Goal: Find specific page/section: Find specific page/section

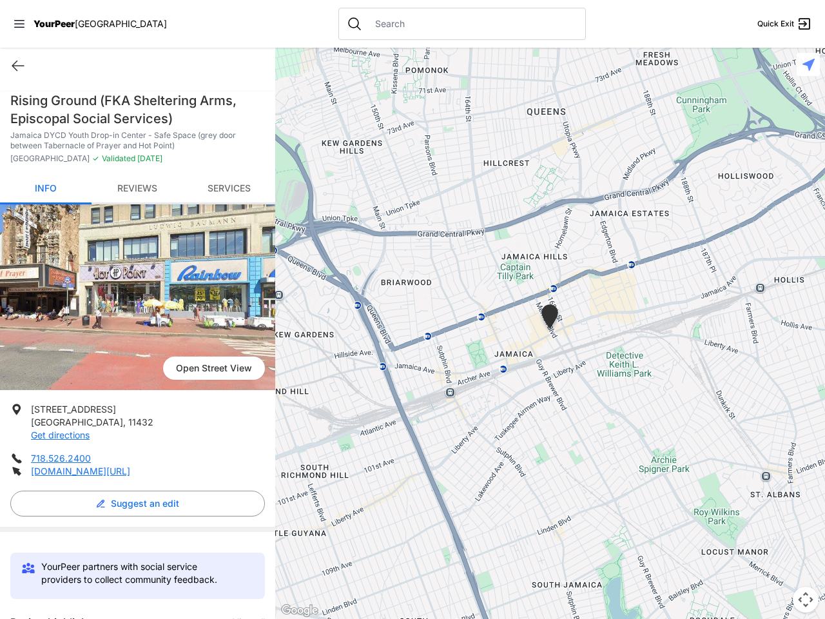
click at [19, 24] on icon at bounding box center [19, 24] width 10 height 8
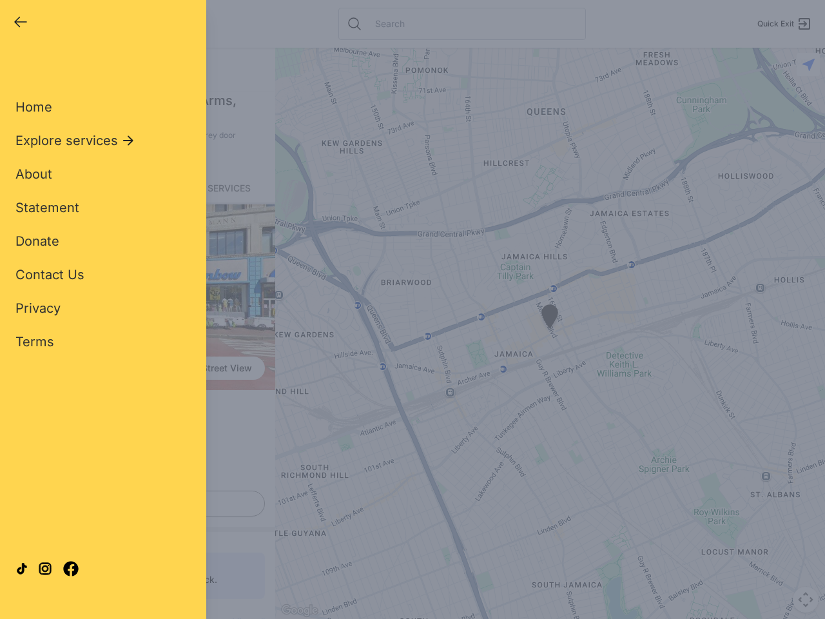
click at [18, 66] on div "Home Explore services About Statement Donate Contact Us Privacy Terms" at bounding box center [102, 204] width 175 height 294
click at [134, 503] on div "Single Adult Families Soup Kitchen Food Pantry Toiletries Restrooms Showers Lau…" at bounding box center [102, 295] width 175 height 477
click at [242, 617] on div "Close panel YourPeer [GEOGRAPHIC_DATA] Quick Exit Single Adult Families Soup Ki…" at bounding box center [412, 309] width 825 height 619
click at [550, 333] on div "Close panel YourPeer [GEOGRAPHIC_DATA] Quick Exit Single Adult Families Soup Ki…" at bounding box center [412, 309] width 825 height 619
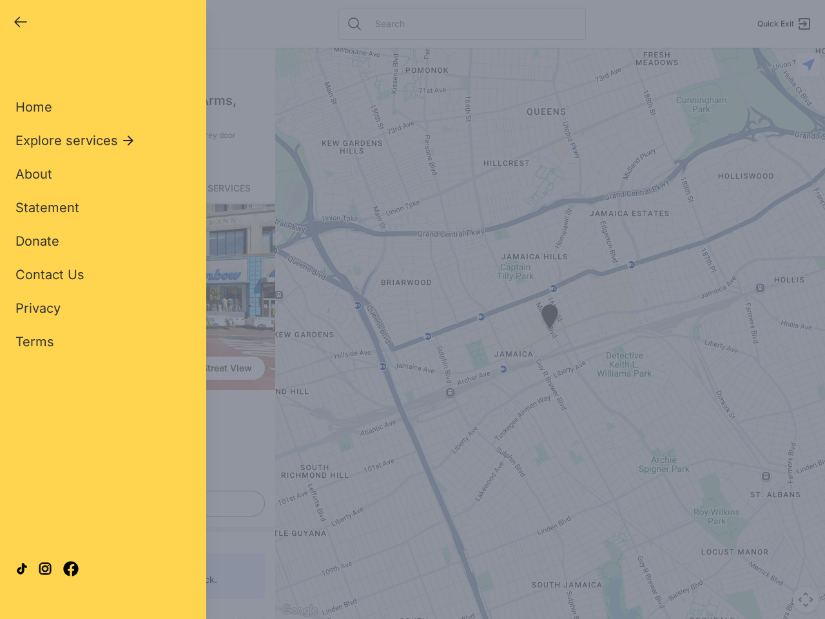
click at [550, 333] on div "Close panel YourPeer [GEOGRAPHIC_DATA] Quick Exit Single Adult Families Soup Ki…" at bounding box center [412, 309] width 825 height 619
click at [550, 318] on div "Close panel YourPeer [GEOGRAPHIC_DATA] Quick Exit Single Adult Families Soup Ki…" at bounding box center [412, 309] width 825 height 619
click at [805, 599] on div "Close panel YourPeer [GEOGRAPHIC_DATA] Quick Exit Single Adult Families Soup Ki…" at bounding box center [412, 309] width 825 height 619
click at [808, 64] on div "Close panel YourPeer [GEOGRAPHIC_DATA] Quick Exit Single Adult Families Soup Ki…" at bounding box center [412, 309] width 825 height 619
